Goal: Transaction & Acquisition: Purchase product/service

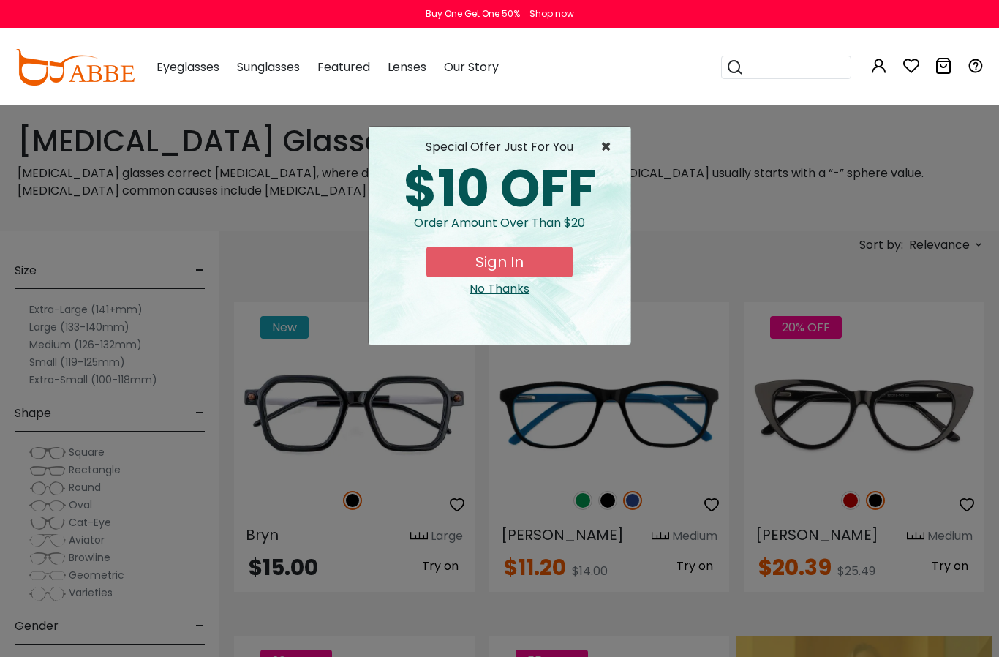
click at [608, 156] on span "×" at bounding box center [610, 147] width 18 height 18
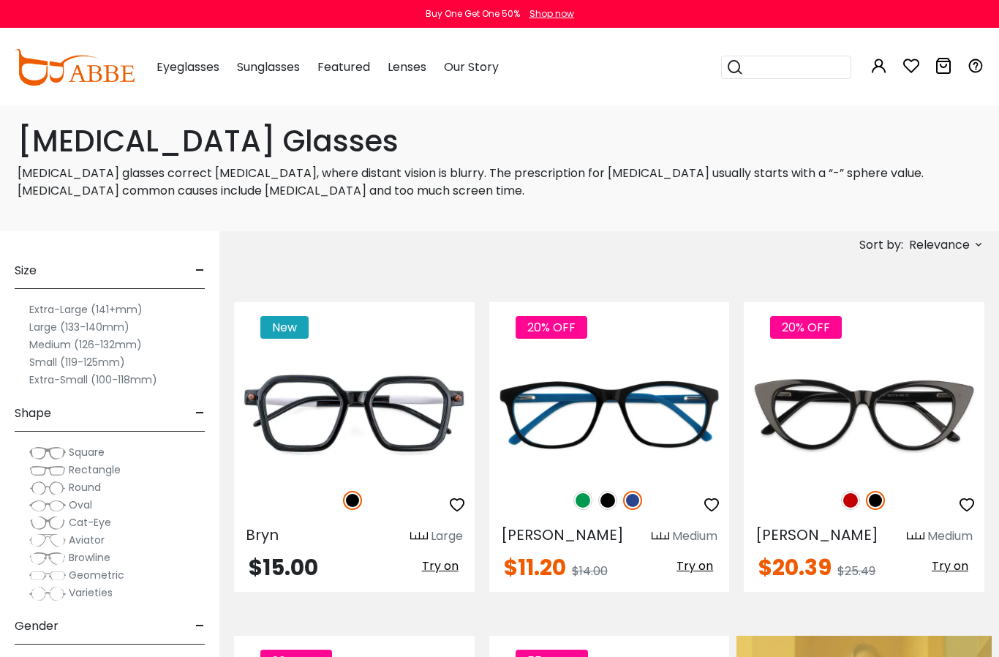
click at [78, 522] on span "Cat-Eye" at bounding box center [90, 522] width 42 height 15
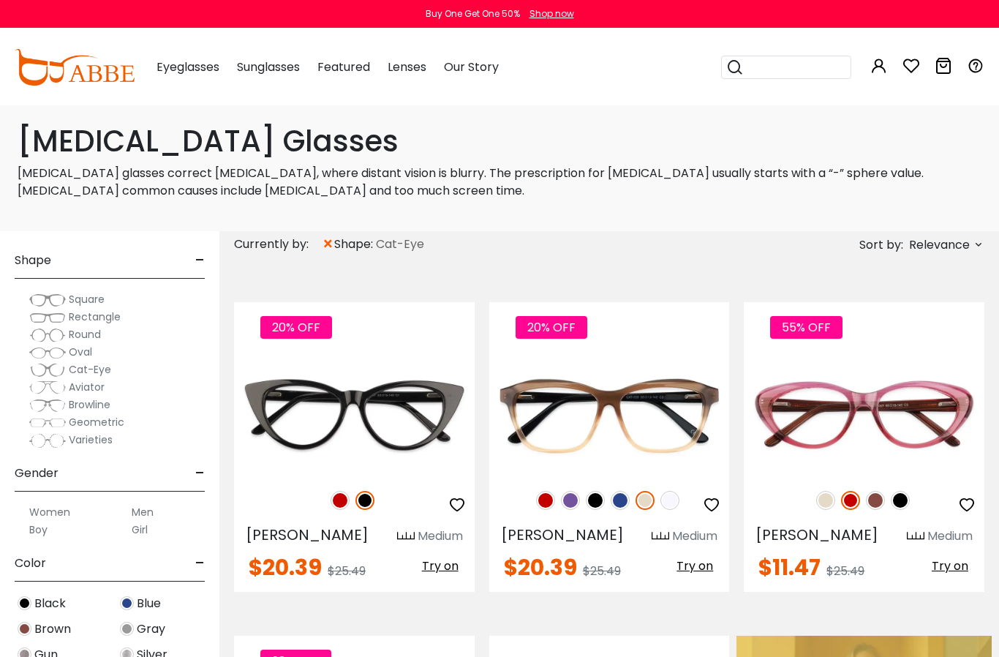
scroll to position [231, 0]
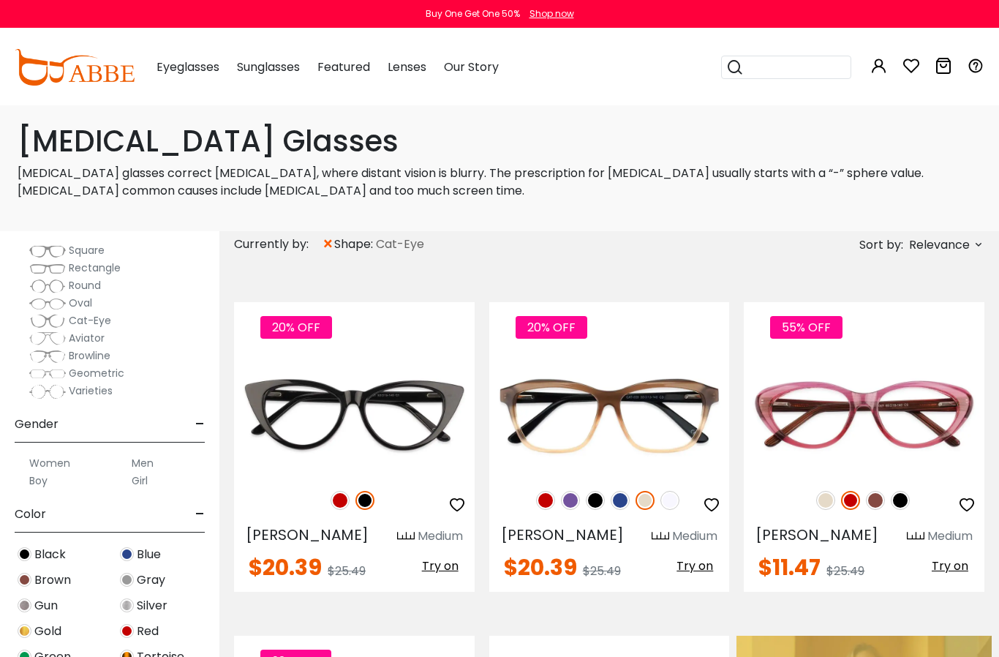
click at [65, 462] on label "Women" at bounding box center [49, 463] width 41 height 18
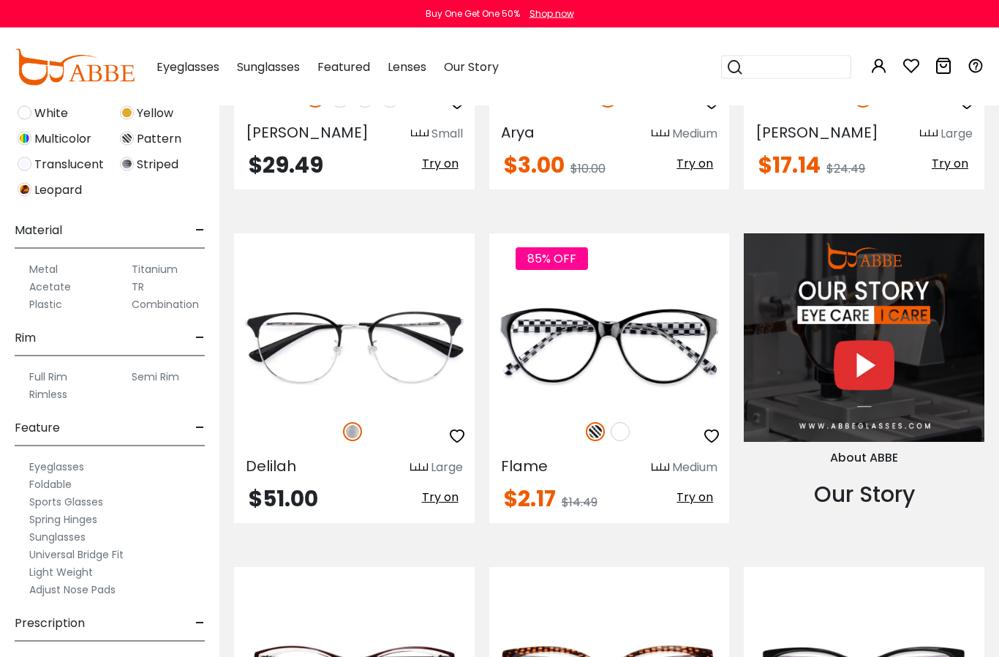
scroll to position [1096, 0]
click at [78, 656] on label "Single Vision" at bounding box center [60, 662] width 62 height 18
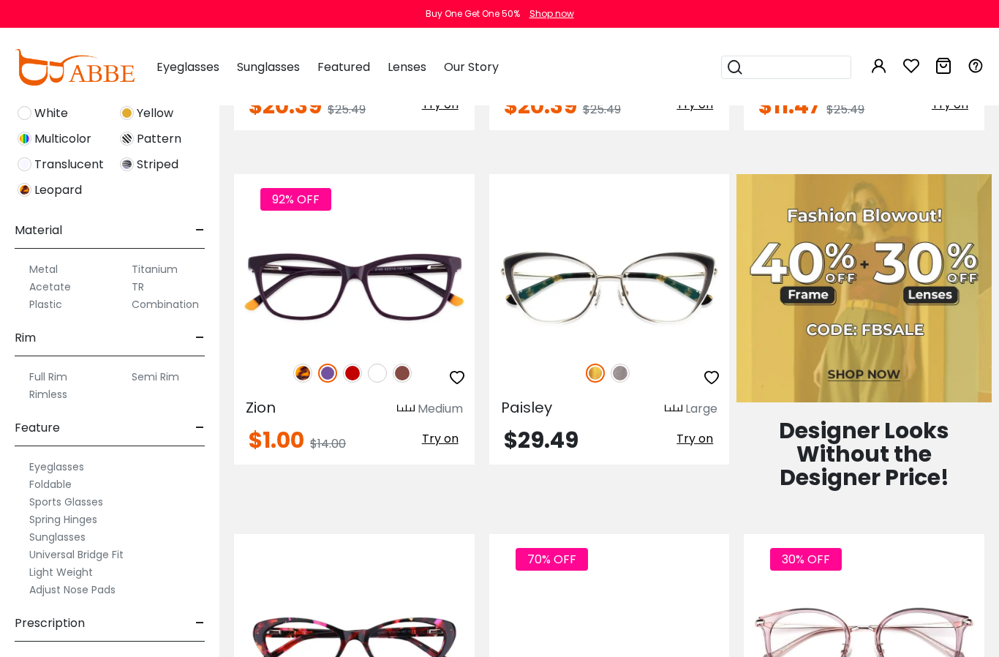
scroll to position [463, 0]
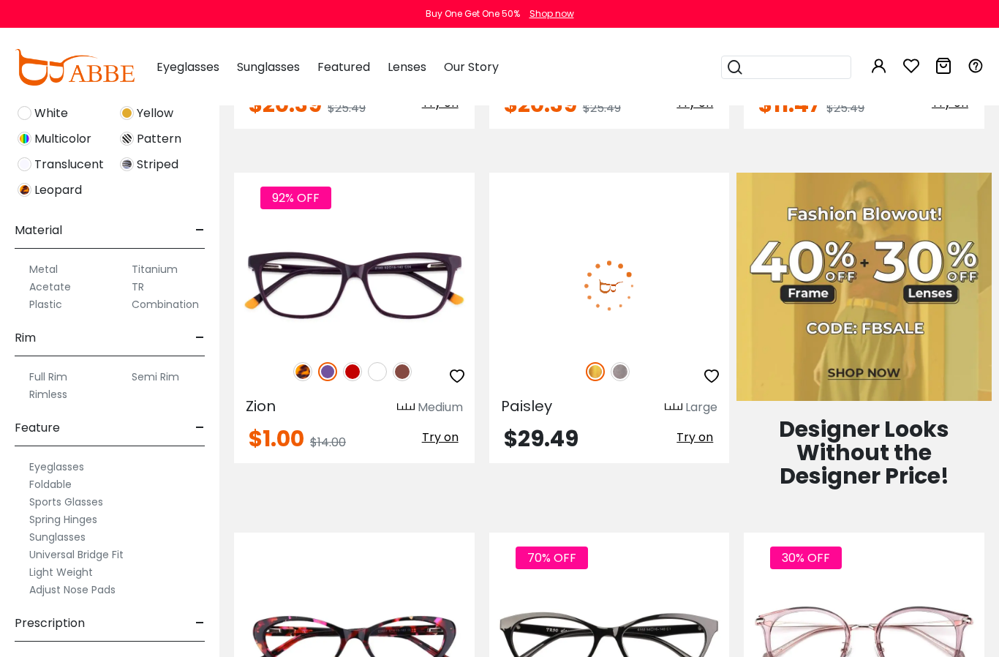
click at [669, 290] on img at bounding box center [609, 285] width 241 height 120
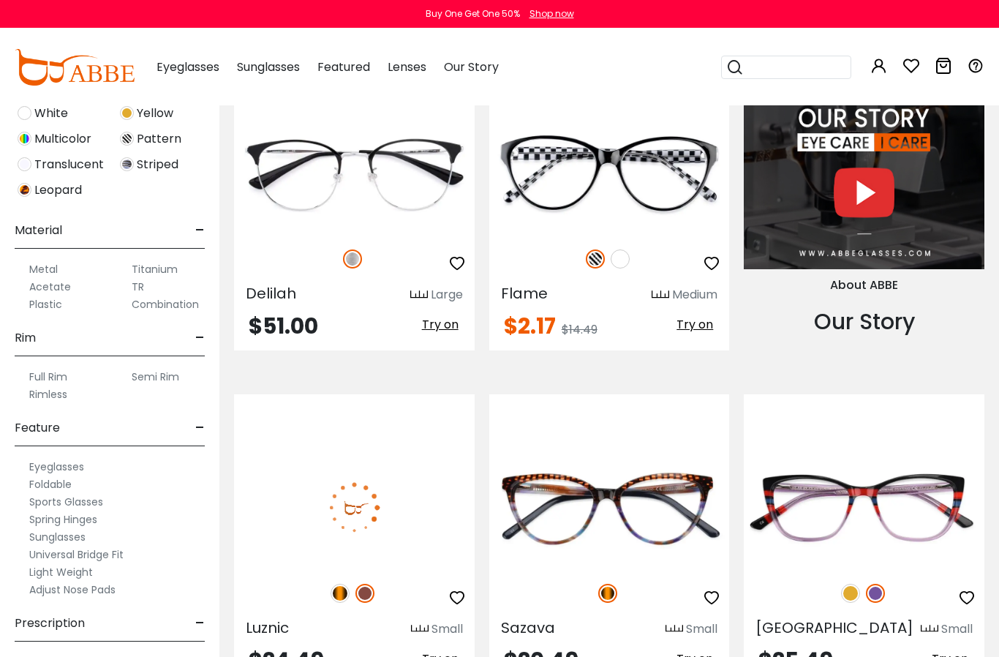
scroll to position [1288, 0]
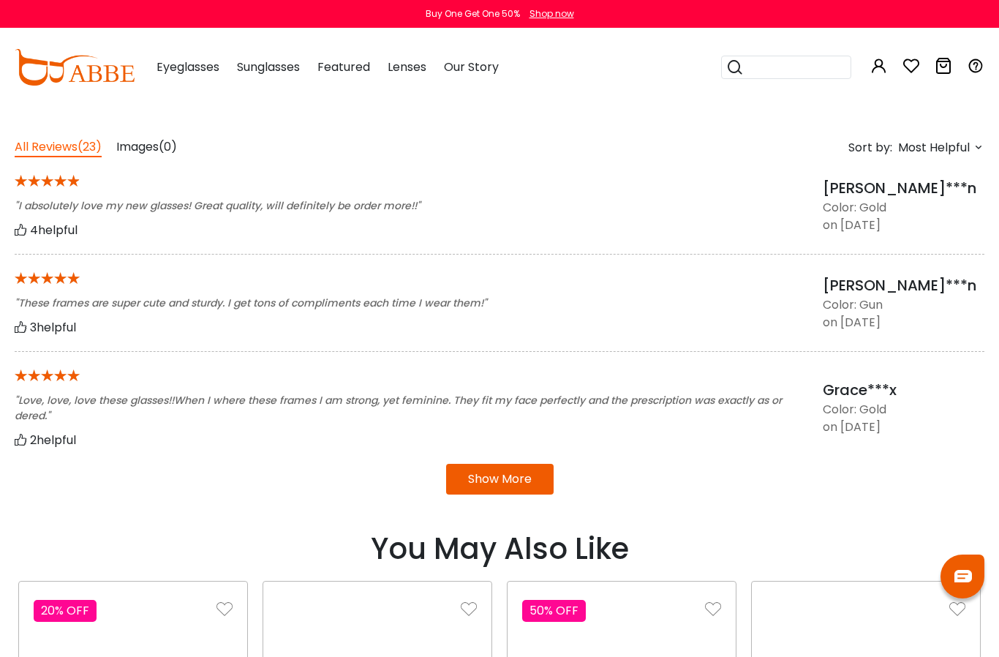
scroll to position [1120, 0]
